Goal: Entertainment & Leisure: Consume media (video, audio)

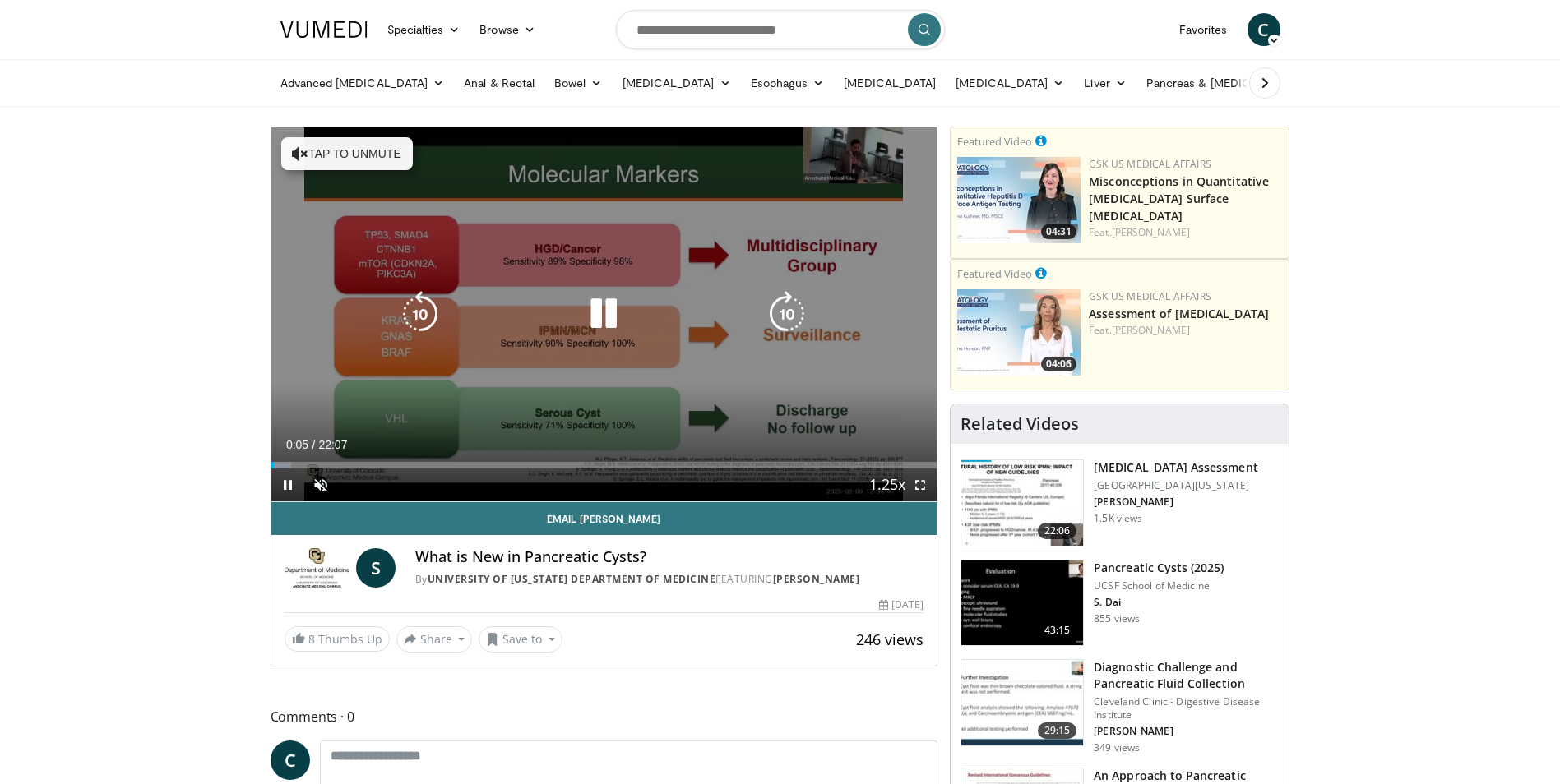
click at [357, 143] on button "Tap to unmute" at bounding box center [347, 154] width 132 height 33
click at [611, 306] on icon "Video Player" at bounding box center [604, 314] width 46 height 46
click at [642, 320] on div "Video Player" at bounding box center [604, 314] width 399 height 33
click at [589, 310] on icon "Video Player" at bounding box center [604, 314] width 46 height 46
drag, startPoint x: 597, startPoint y: 304, endPoint x: 598, endPoint y: 277, distance: 27.0
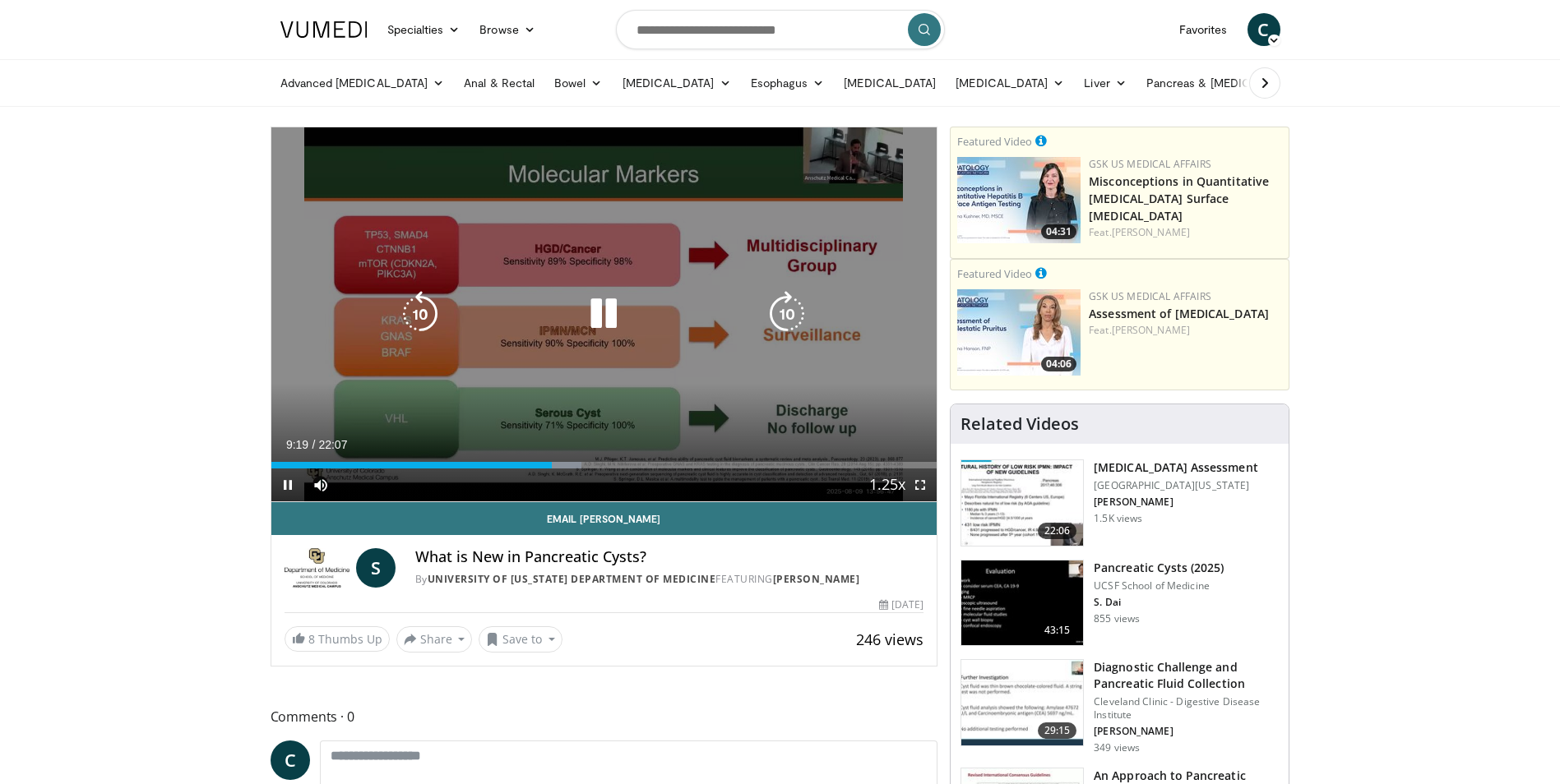
click at [598, 297] on icon "Video Player" at bounding box center [604, 314] width 46 height 46
click at [595, 311] on icon "Video Player" at bounding box center [604, 314] width 46 height 46
click at [614, 313] on icon "Video Player" at bounding box center [604, 314] width 46 height 46
